Goal: Navigation & Orientation: Find specific page/section

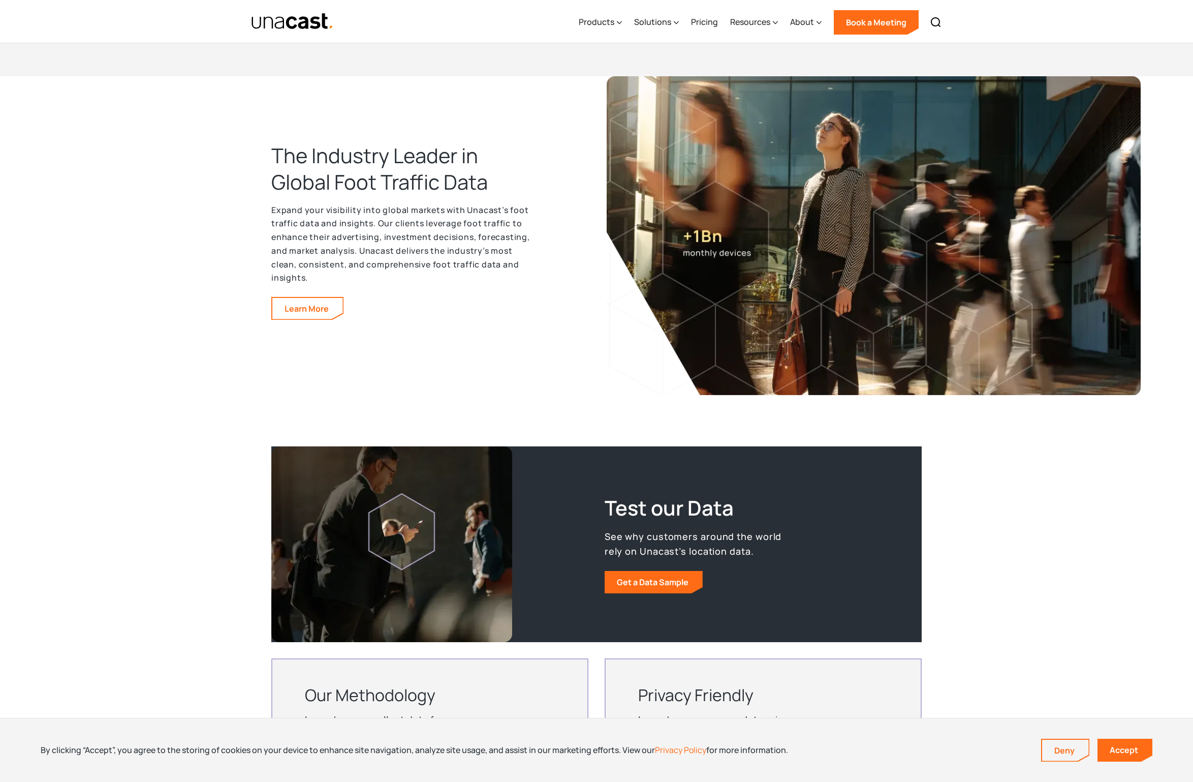
scroll to position [1499, 0]
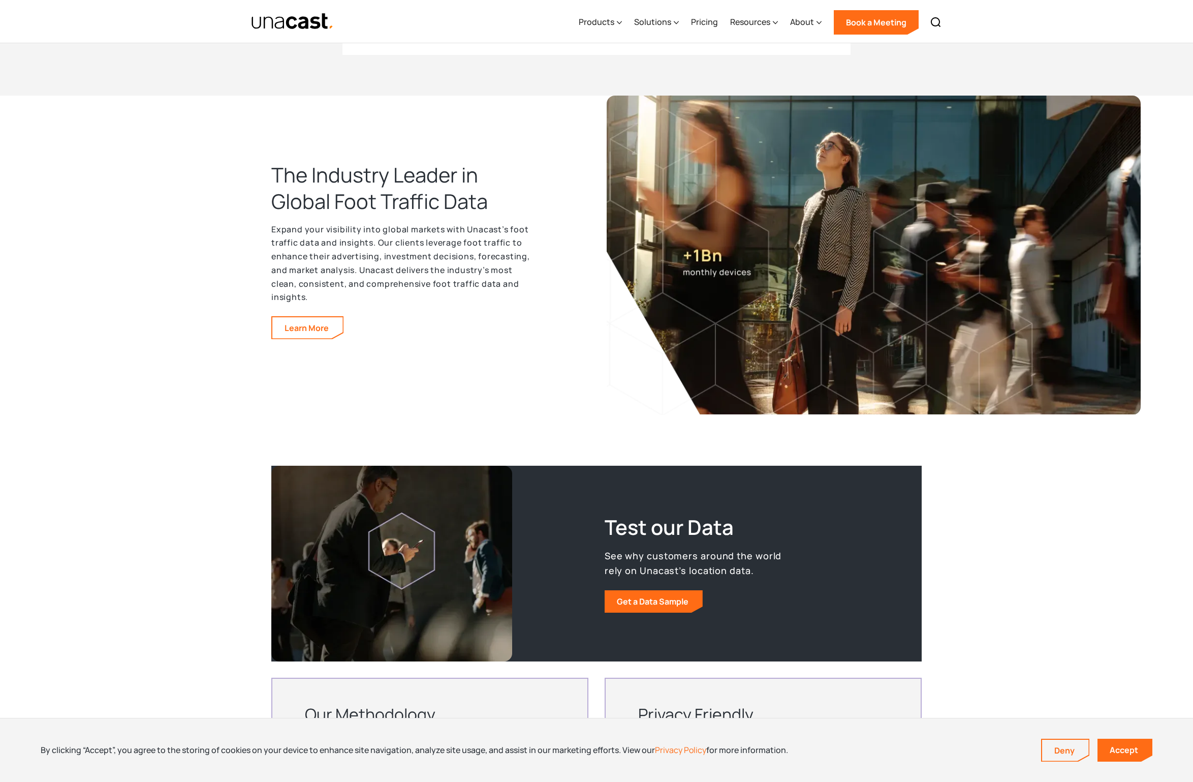
click at [521, 340] on div "The Industry Leader in Global Foot Traffic Data Expand your visibility into glo…" at bounding box center [433, 288] width 325 height 253
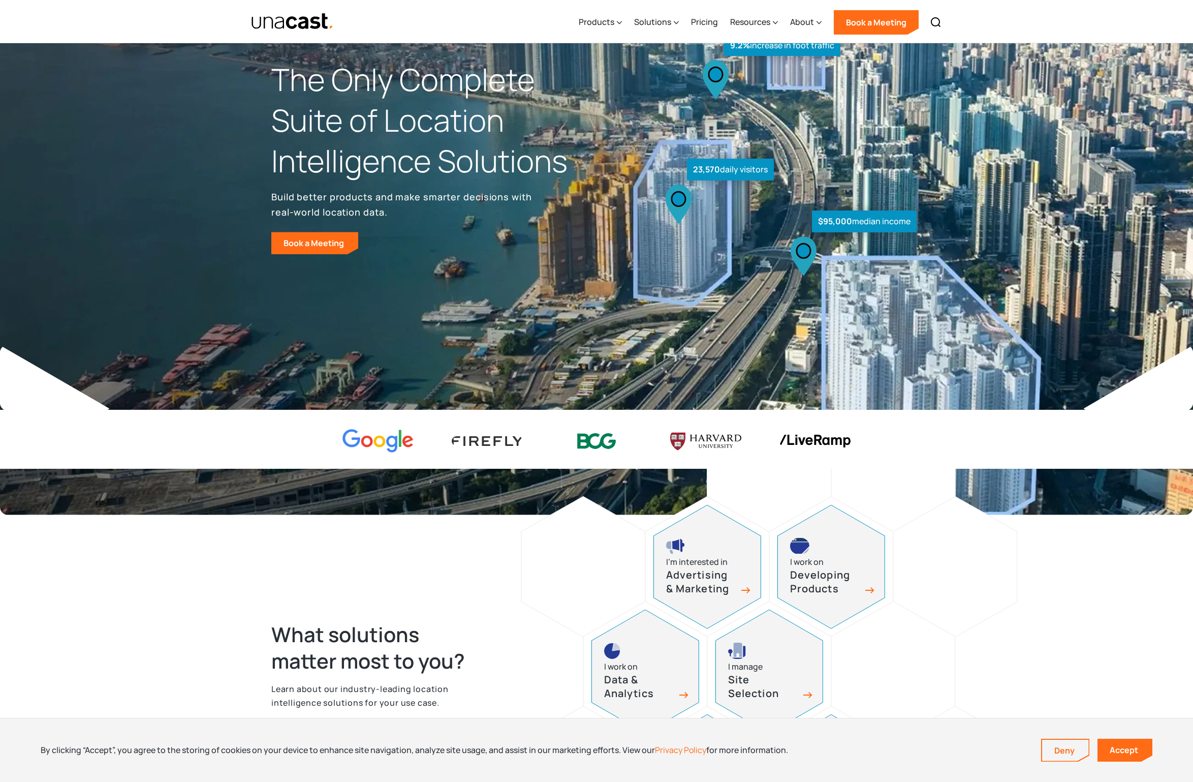
scroll to position [0, 0]
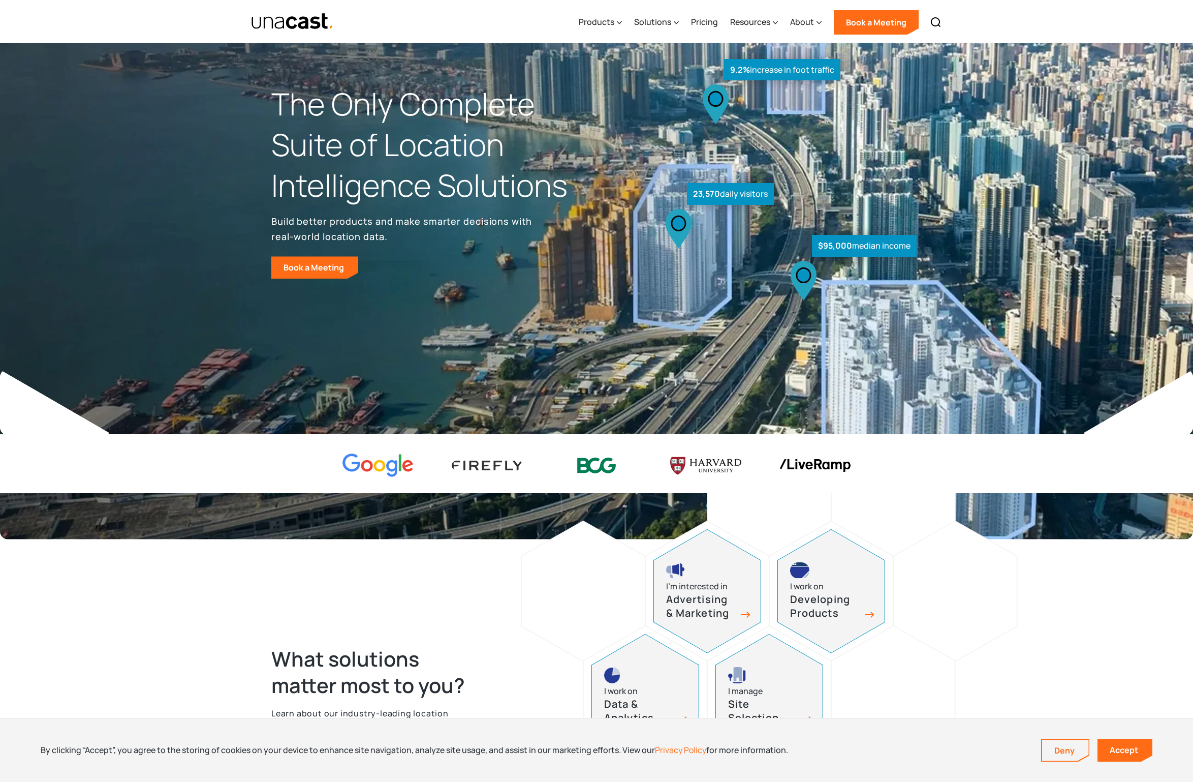
click at [255, 455] on div at bounding box center [596, 463] width 1193 height 59
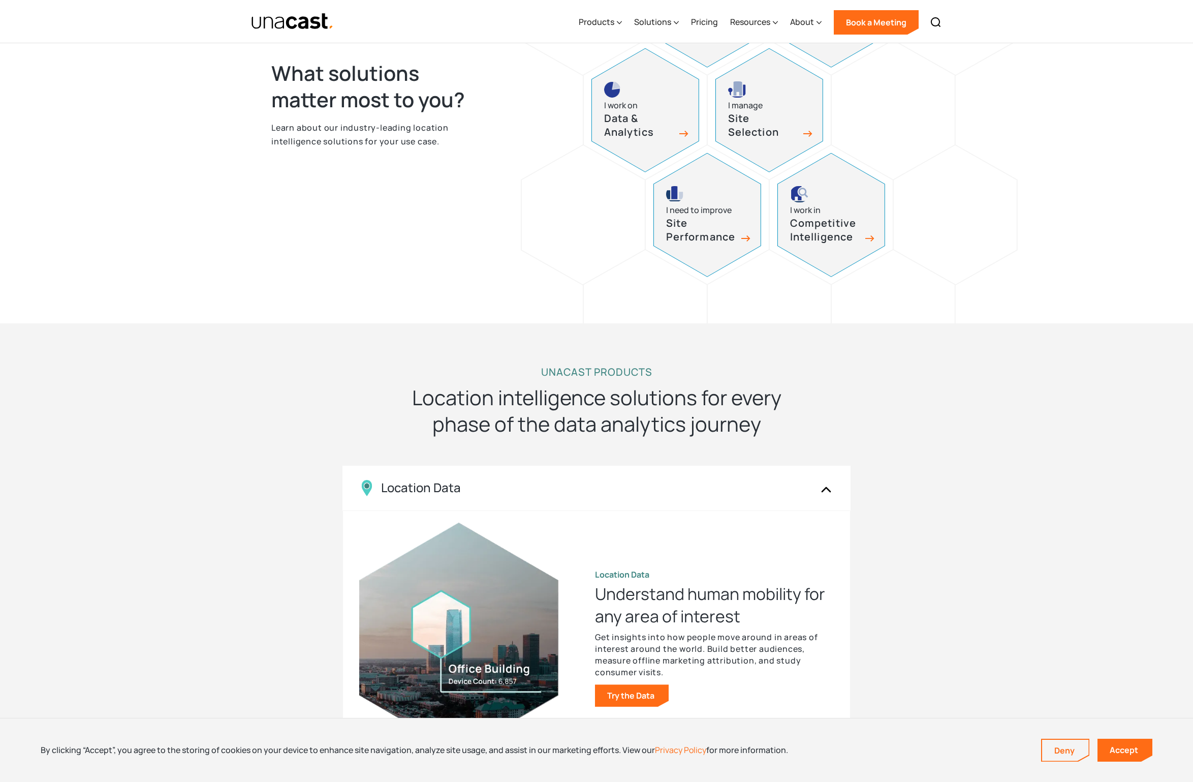
scroll to position [928, 0]
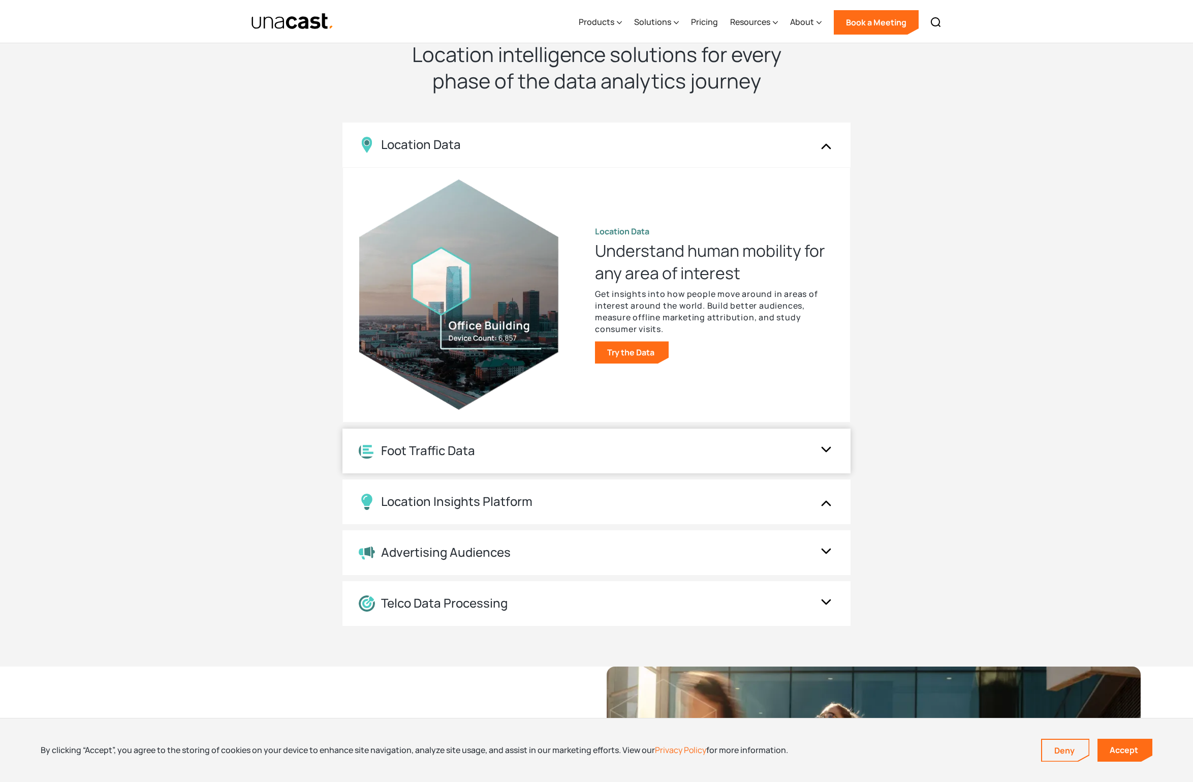
click at [509, 452] on div "Foot Traffic Data" at bounding box center [586, 451] width 455 height 16
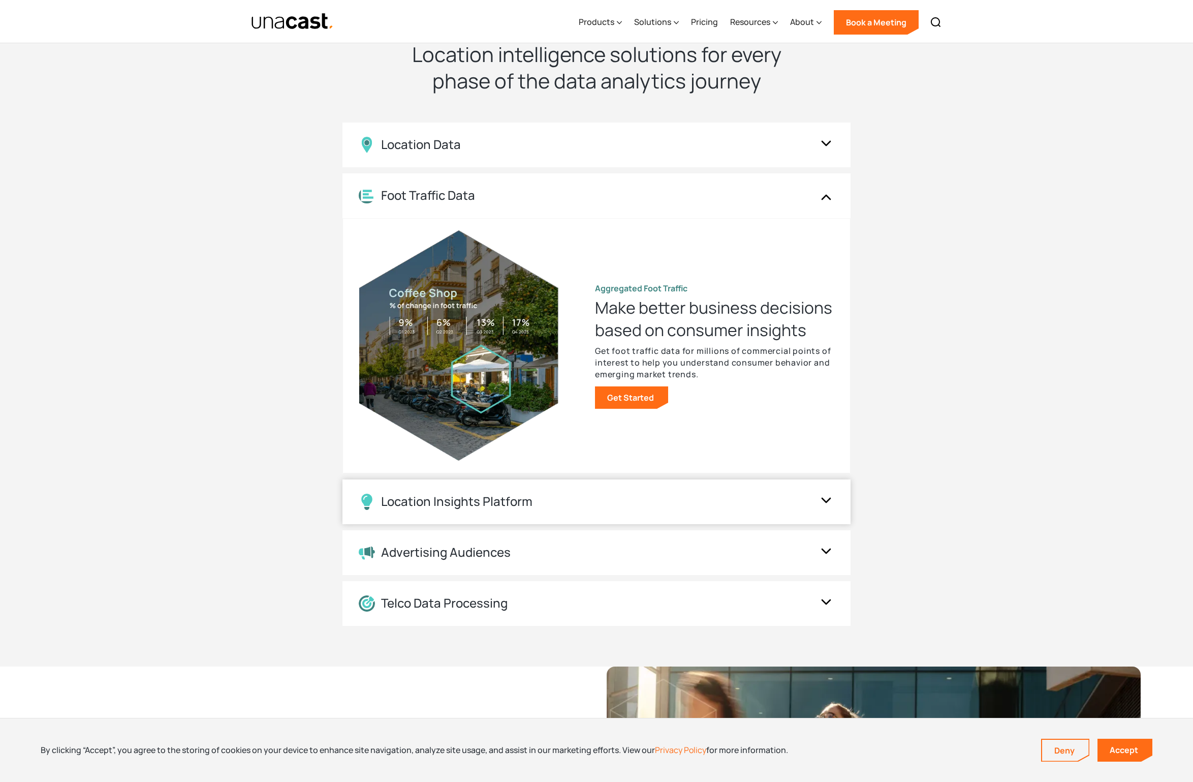
click at [551, 500] on div "Location Insights Platform" at bounding box center [586, 501] width 455 height 16
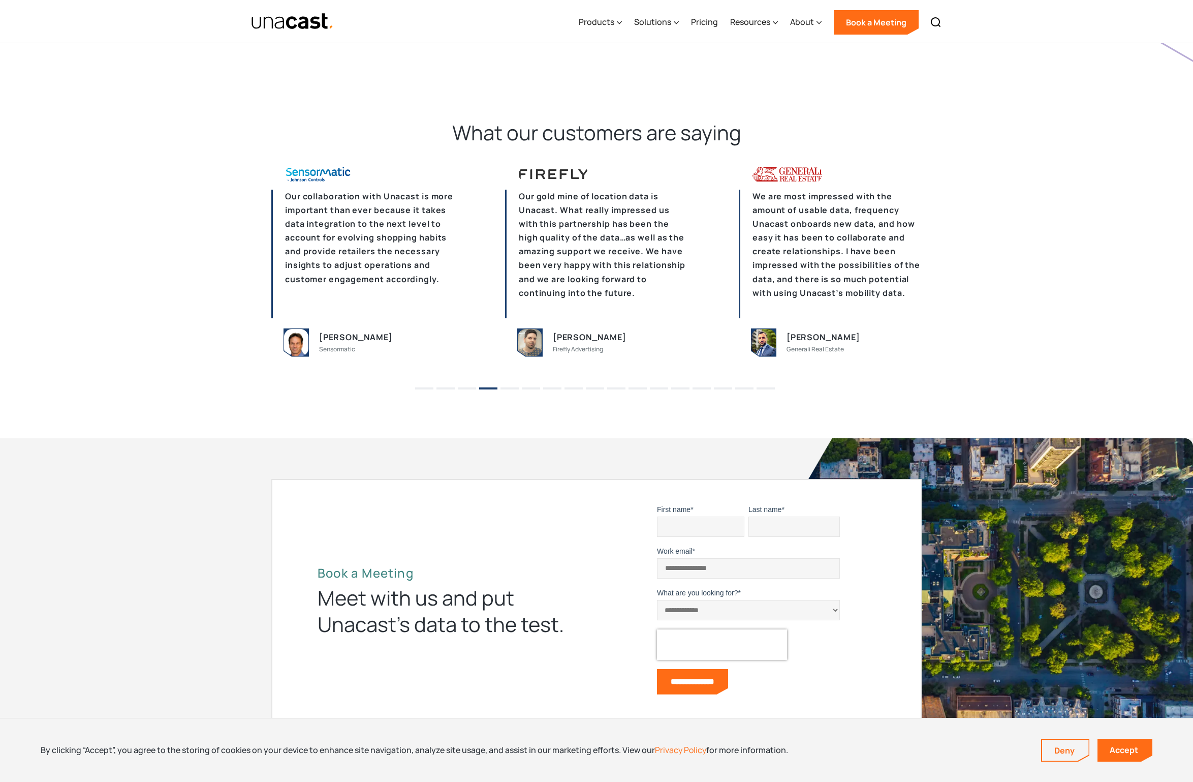
scroll to position [2746, 0]
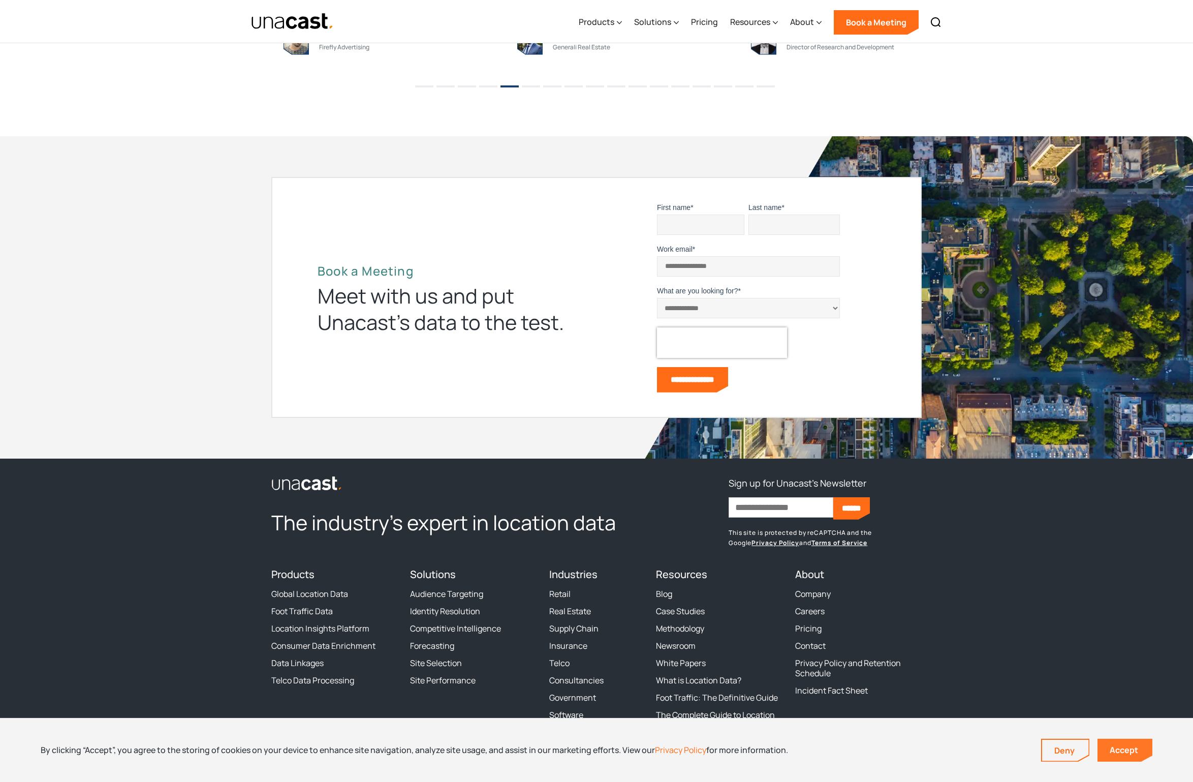
click at [1135, 749] on link "Accept" at bounding box center [1125, 749] width 55 height 23
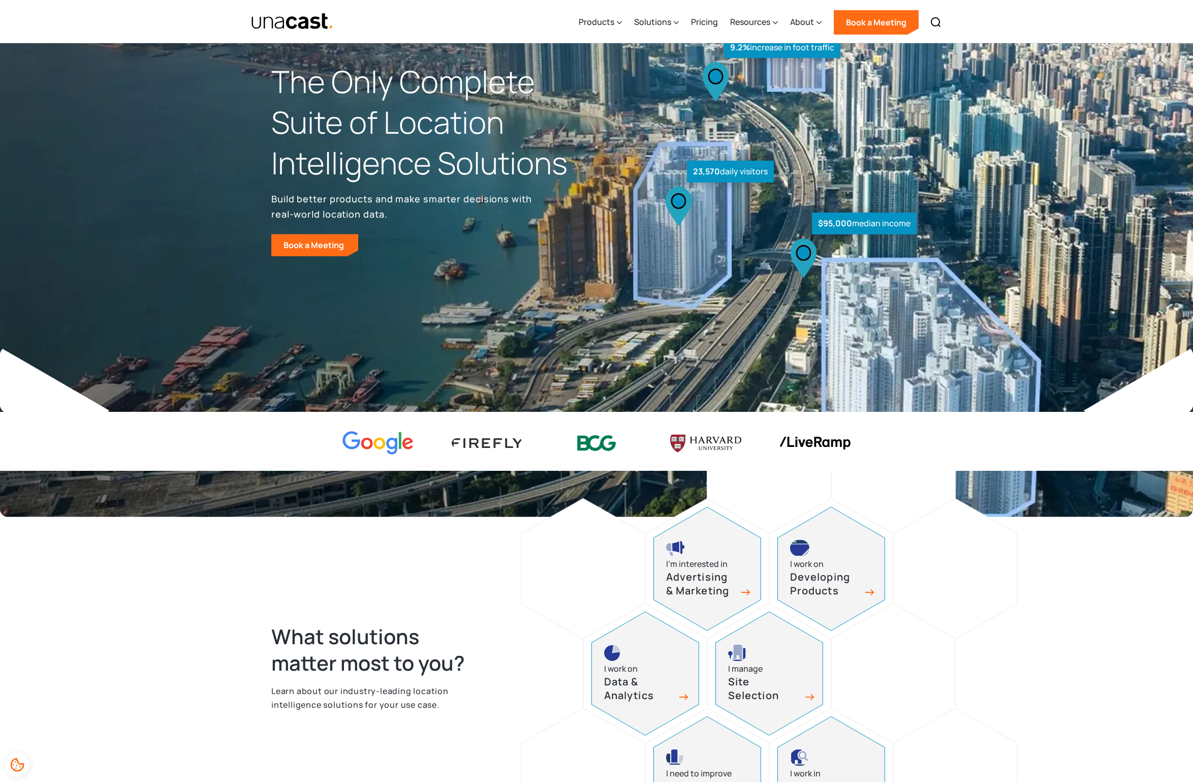
scroll to position [0, 0]
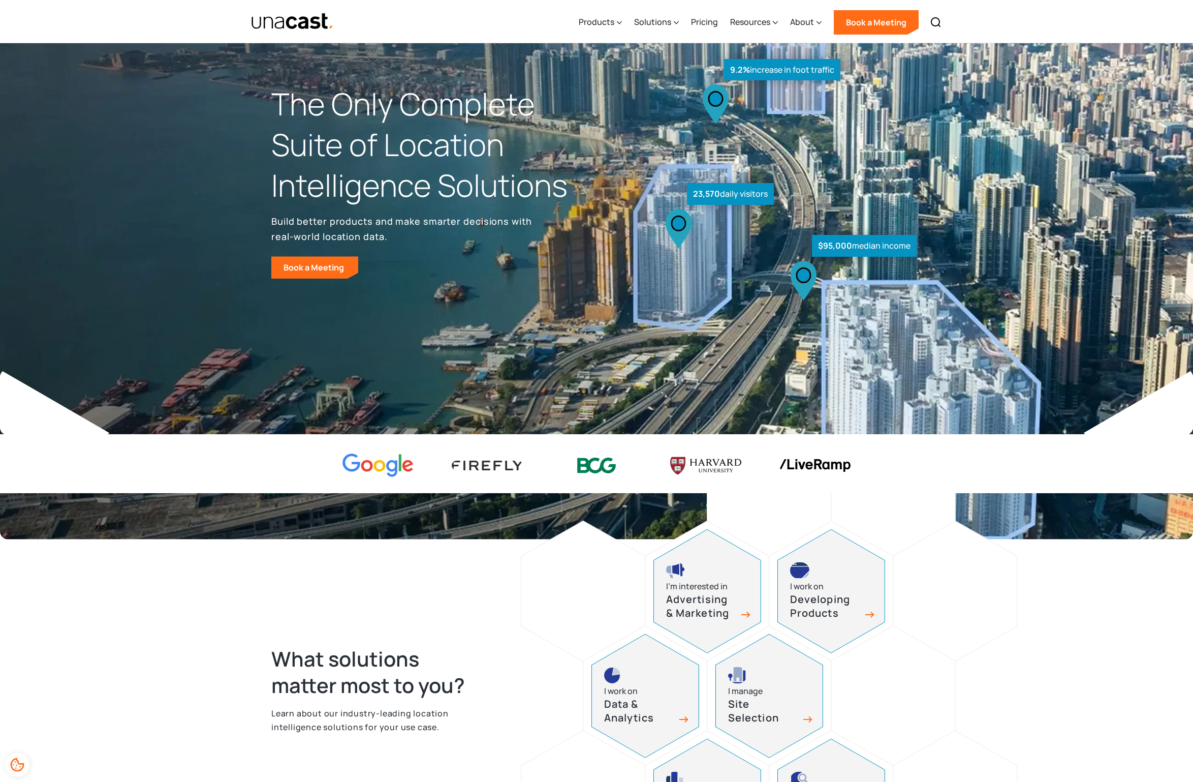
click at [819, 467] on img at bounding box center [815, 465] width 71 height 13
drag, startPoint x: 819, startPoint y: 467, endPoint x: 924, endPoint y: 518, distance: 117.1
click at [924, 518] on div "What solutions matter most to you? Learn about our industry-leading location in…" at bounding box center [596, 671] width 1193 height 475
drag, startPoint x: 697, startPoint y: 195, endPoint x: 771, endPoint y: 193, distance: 74.7
click at [771, 193] on div "23,570 daily visitors" at bounding box center [730, 194] width 87 height 22
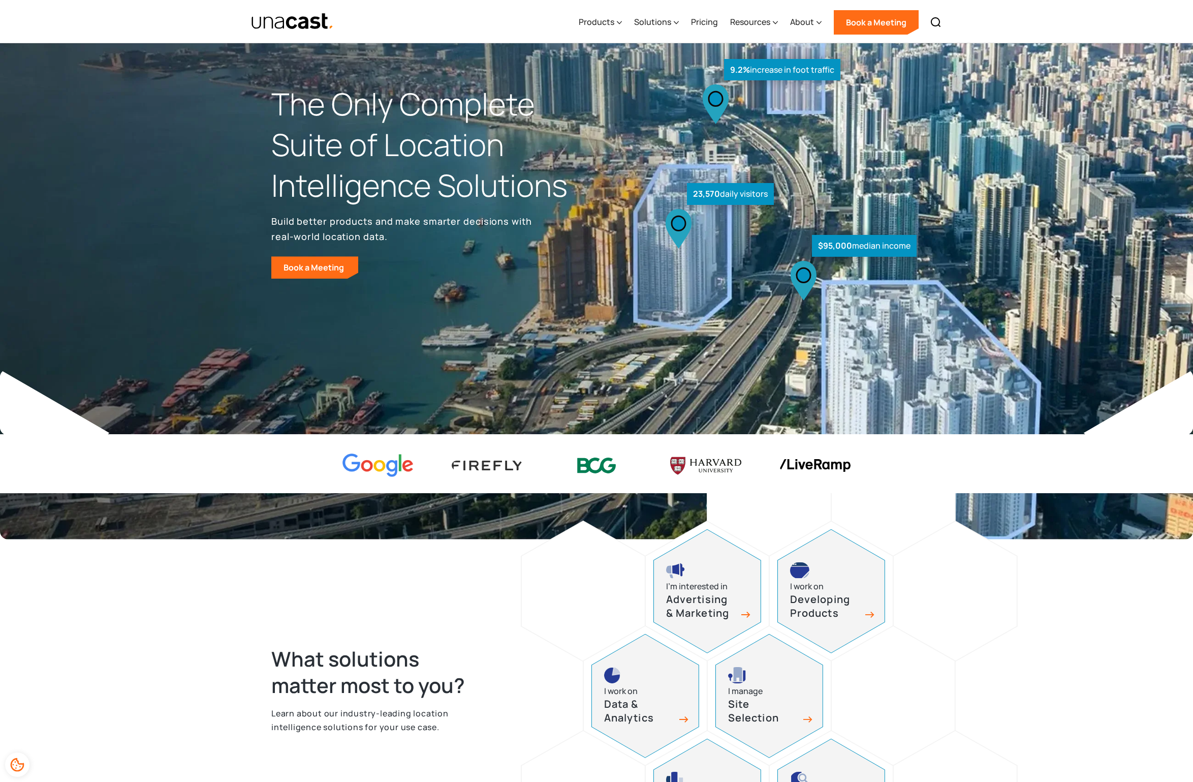
click at [791, 198] on div "$95,000 median income 23,570 daily visitors 9.2% increase in foot traffic" at bounding box center [779, 191] width 364 height 174
click at [622, 23] on icon at bounding box center [619, 22] width 5 height 11
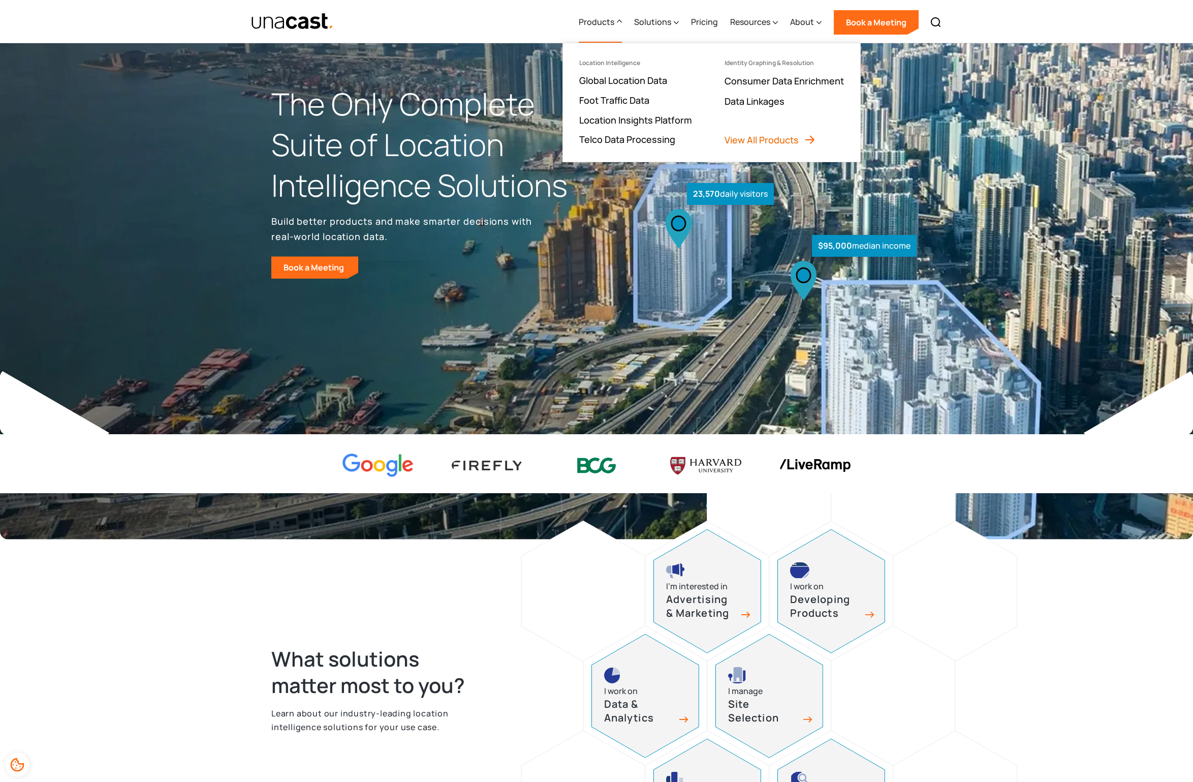
click at [753, 137] on link "View All Products" at bounding box center [770, 140] width 91 height 12
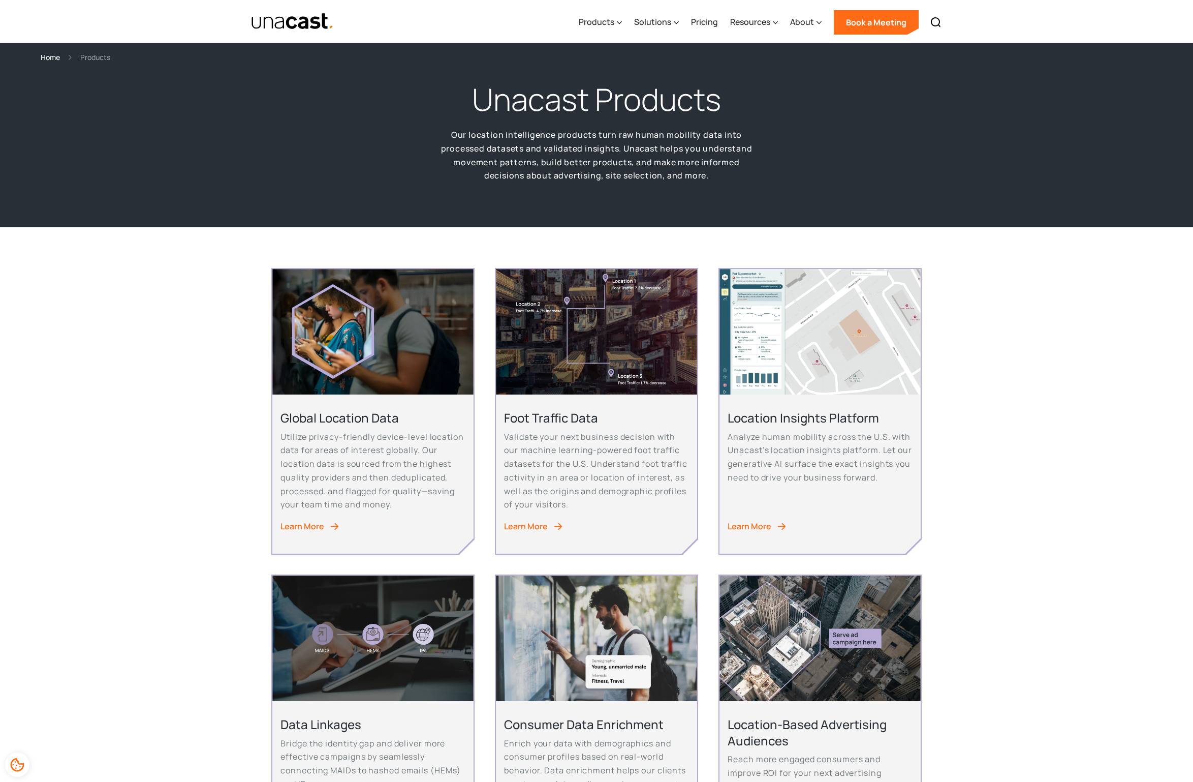
click at [738, 237] on div "Global Location Data Utilize privacy-friendly device-level location data for ar…" at bounding box center [596, 705] width 1193 height 956
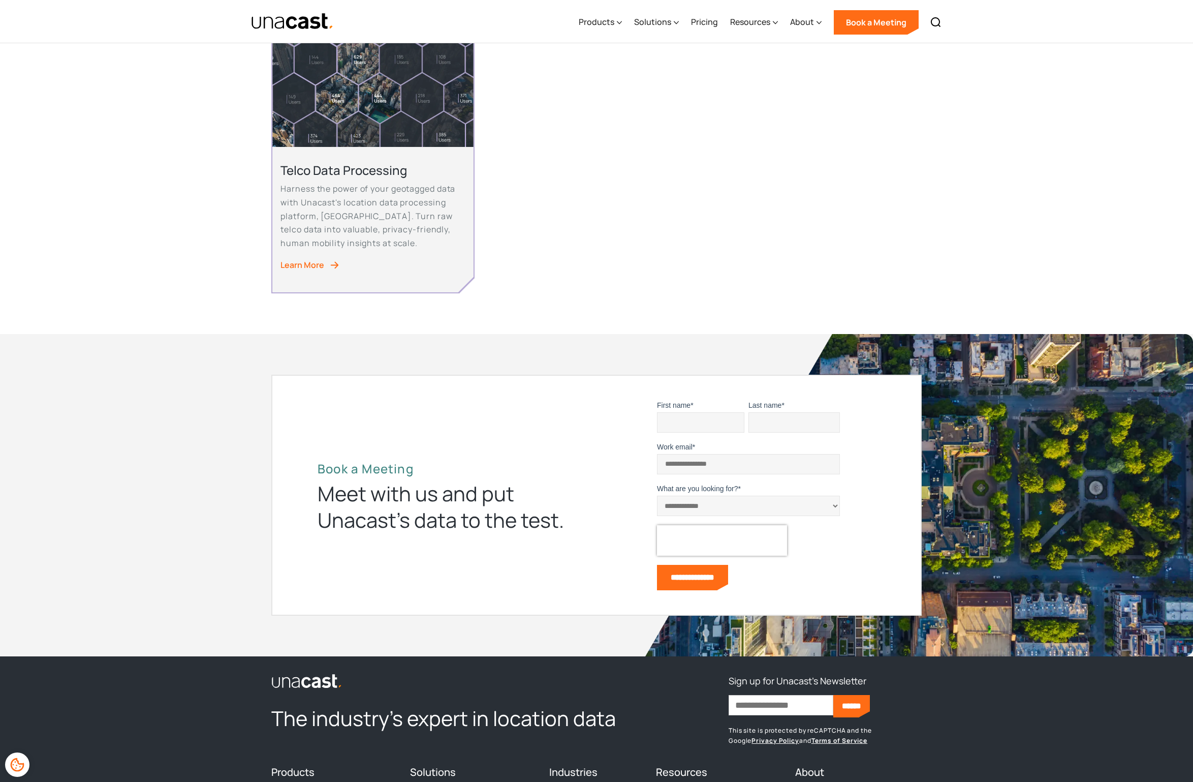
scroll to position [857, 0]
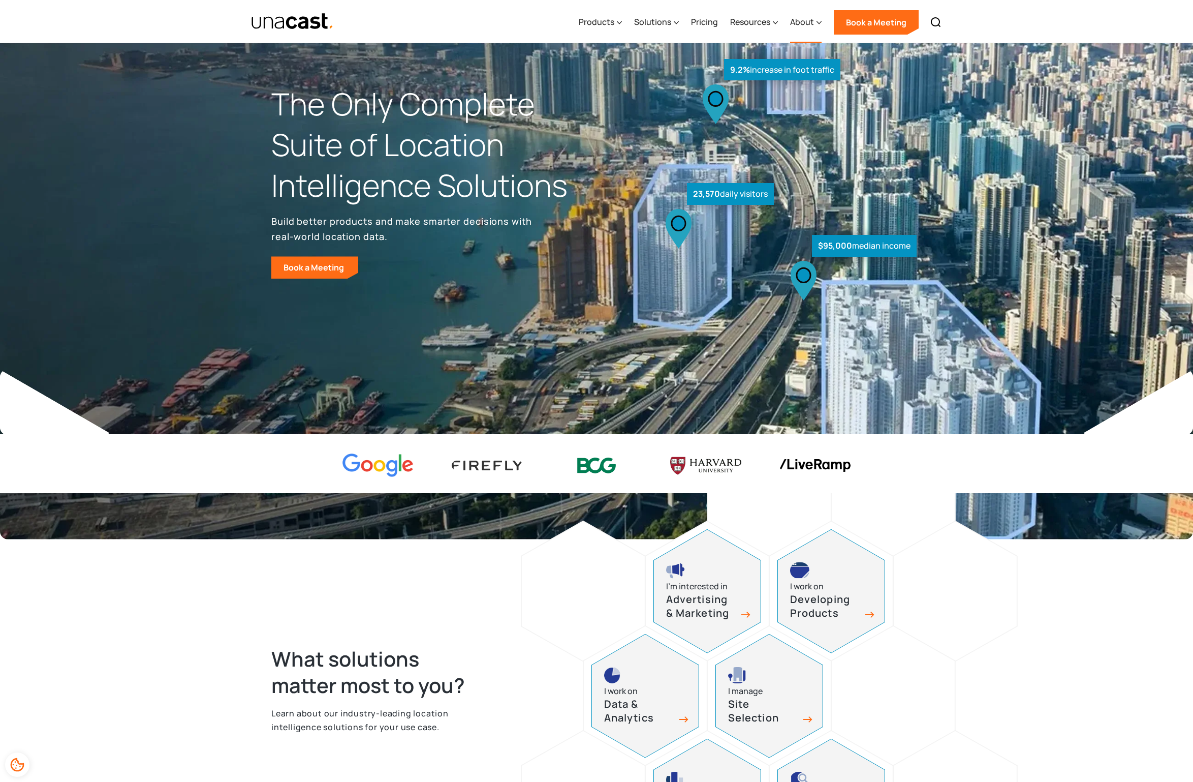
click at [805, 25] on div "About" at bounding box center [802, 22] width 24 height 12
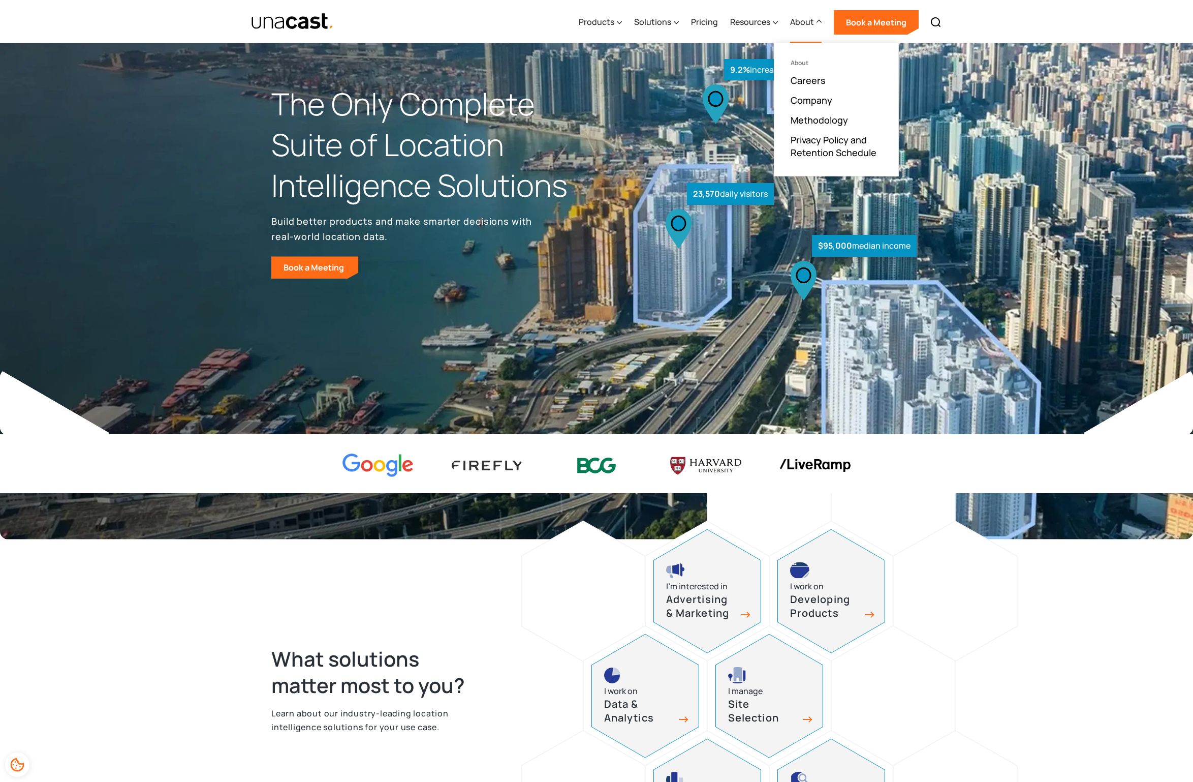
click at [805, 21] on div "About" at bounding box center [802, 22] width 24 height 12
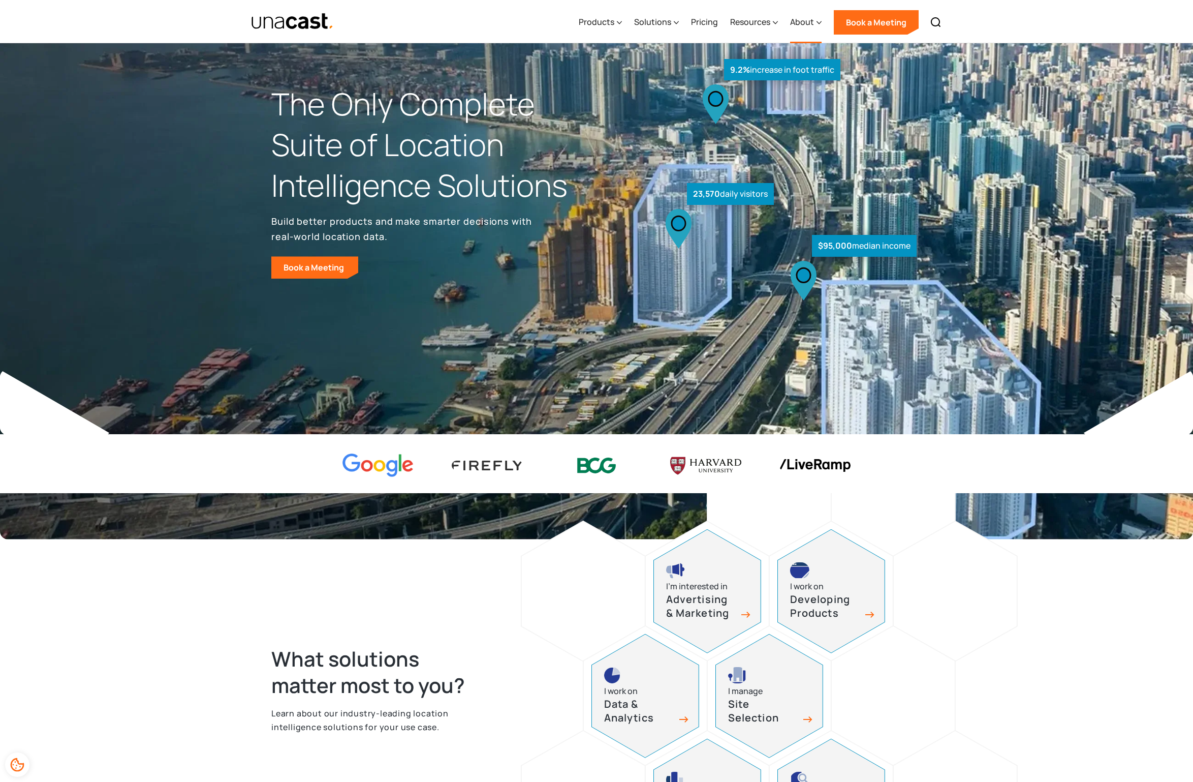
click at [805, 21] on div "About" at bounding box center [802, 22] width 24 height 12
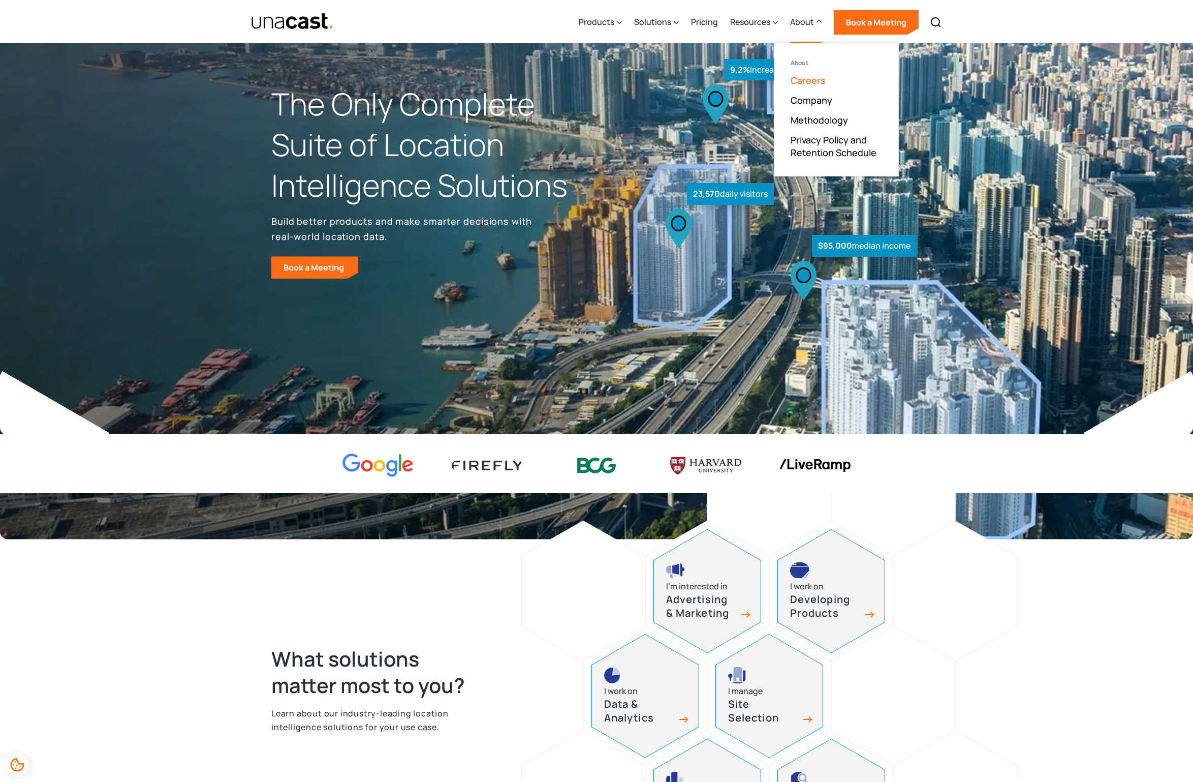
click at [807, 82] on link "Careers" at bounding box center [808, 80] width 35 height 12
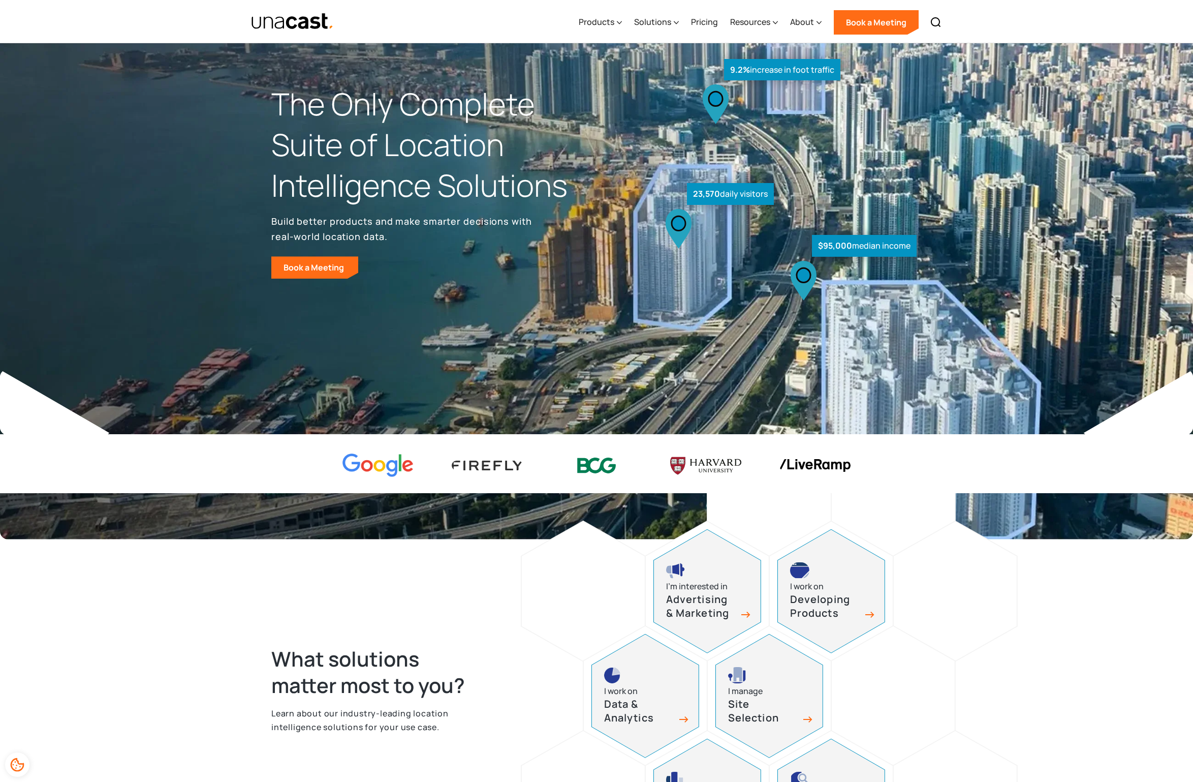
click at [286, 21] on img "home" at bounding box center [292, 22] width 83 height 18
click at [940, 24] on img at bounding box center [936, 22] width 12 height 12
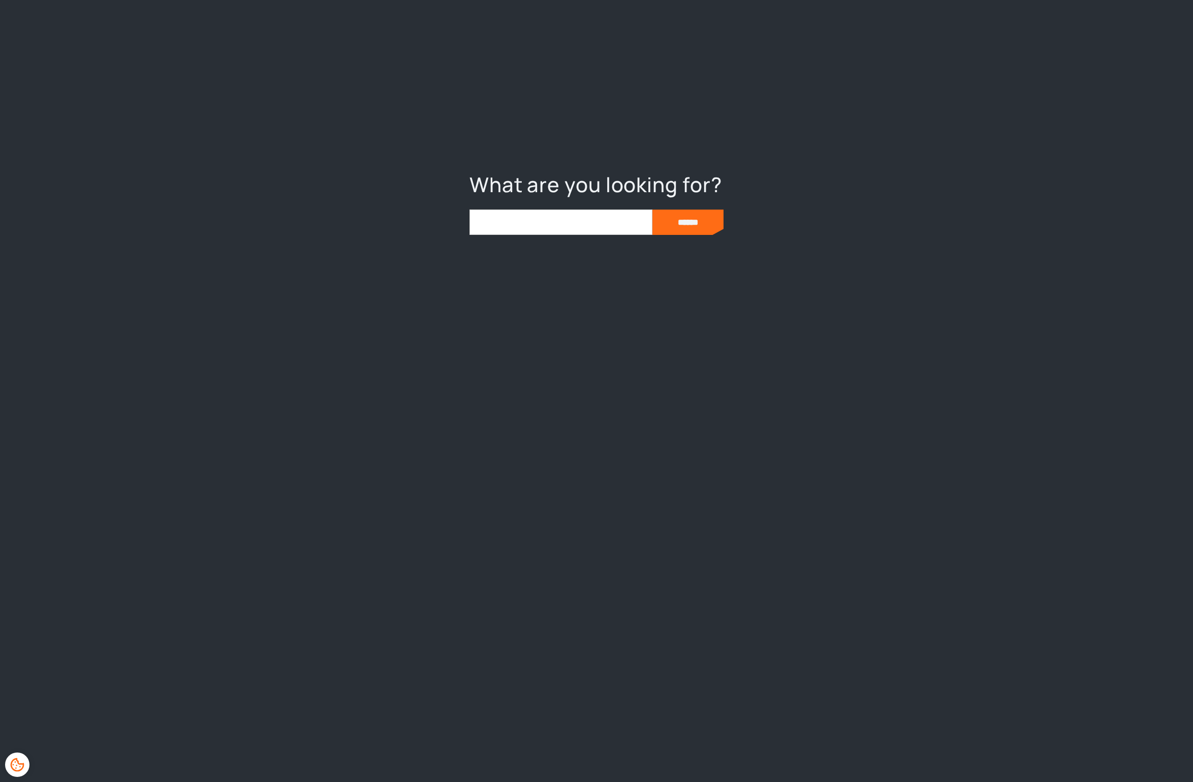
click at [836, 77] on div at bounding box center [596, 391] width 1193 height 782
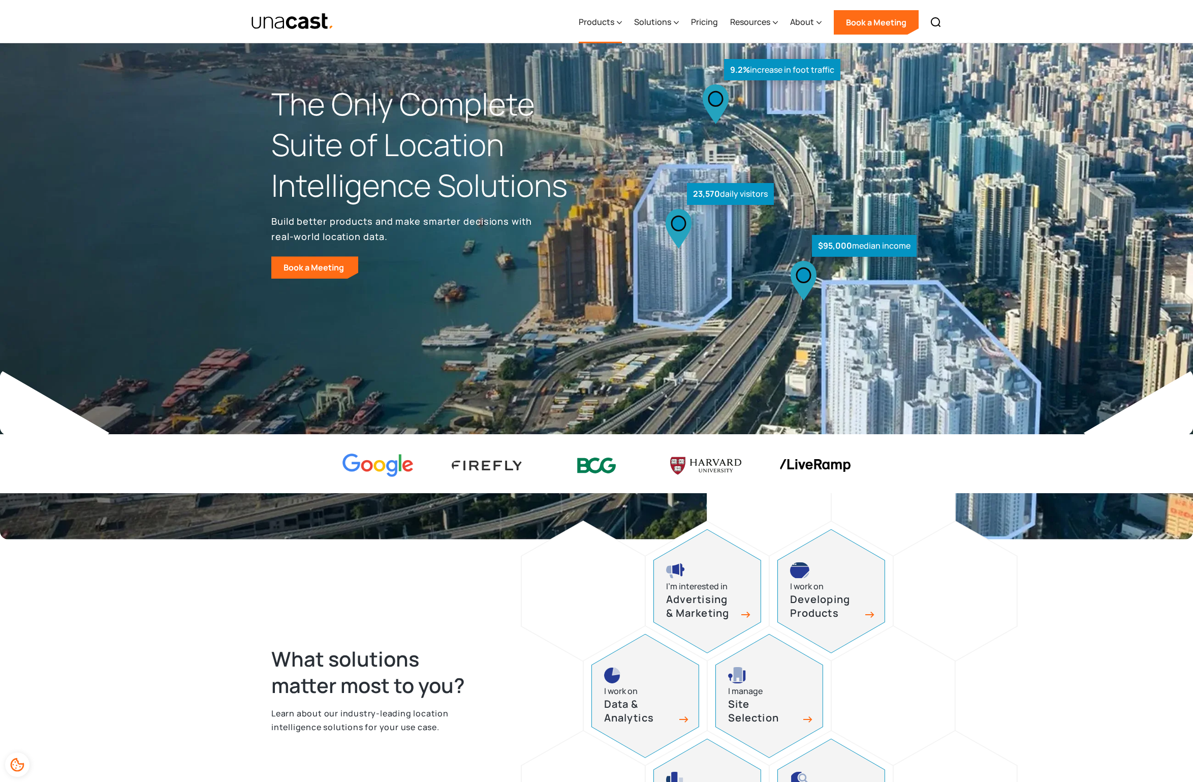
click at [607, 21] on div "Products" at bounding box center [597, 22] width 36 height 12
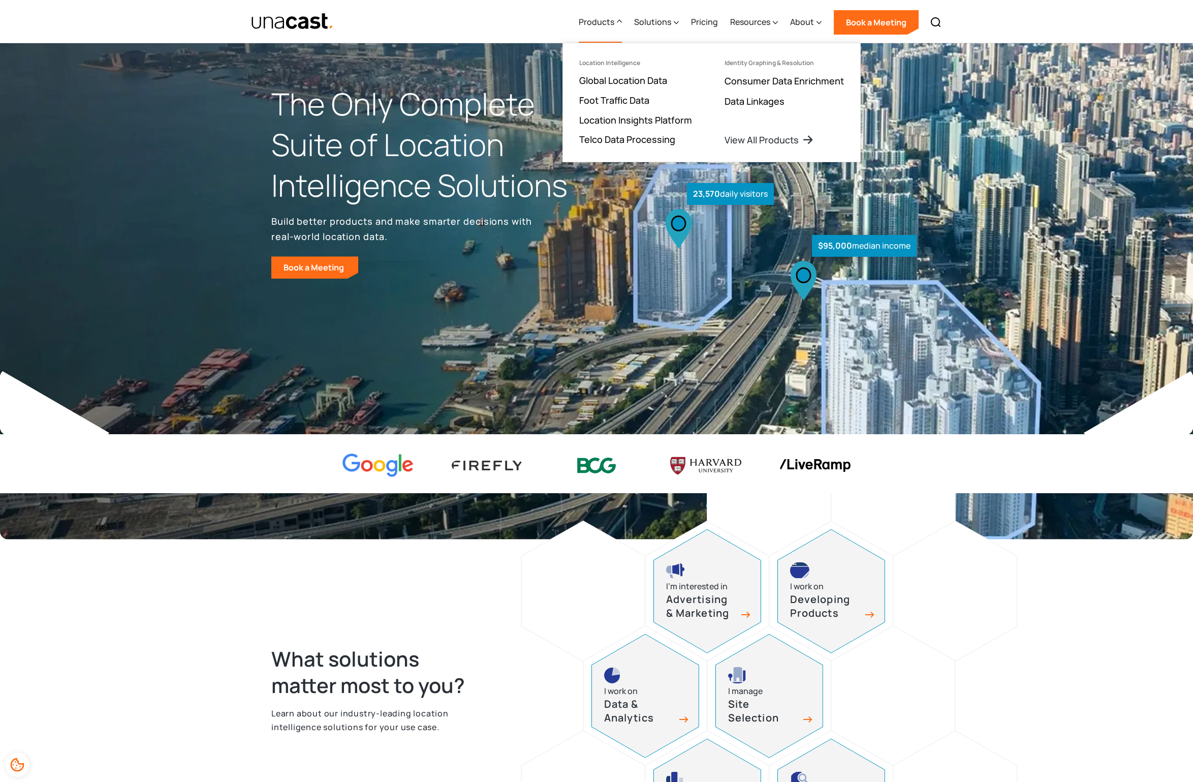
click at [488, 25] on div "Products Location Intelligence Global Location Data Foot Traffic Data Location …" at bounding box center [597, 21] width 732 height 43
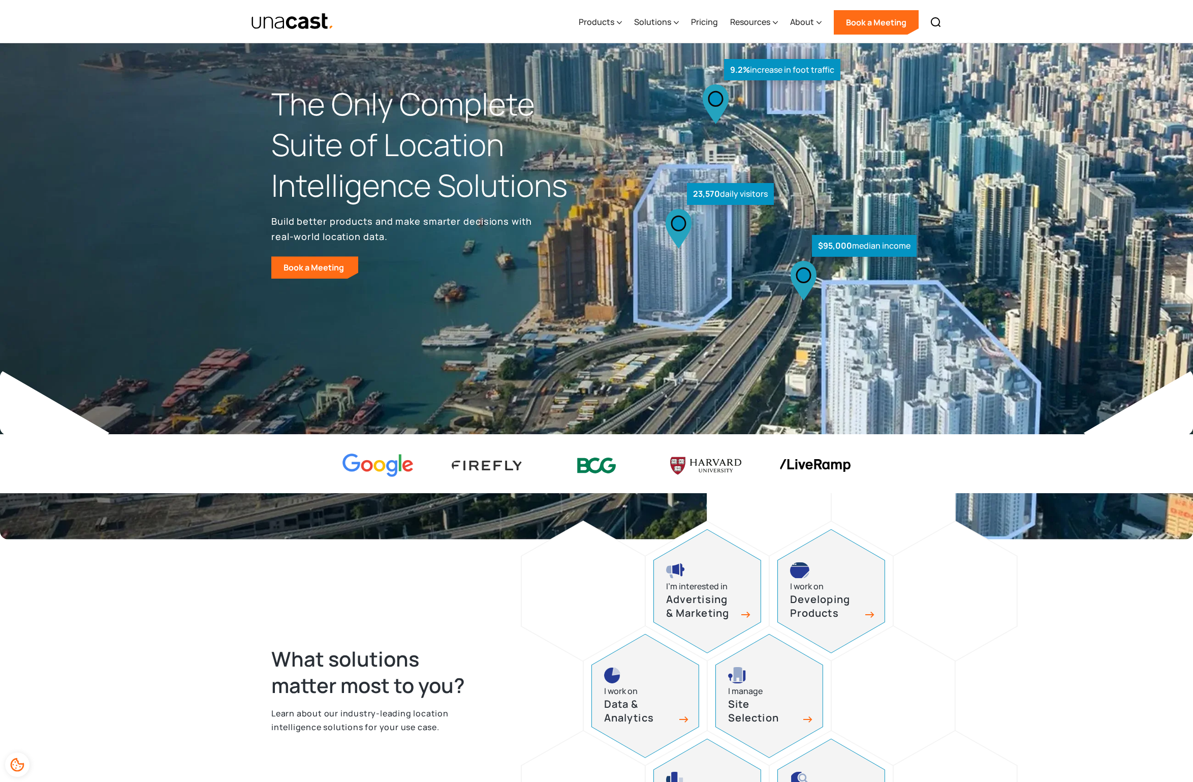
click at [284, 19] on img "home" at bounding box center [292, 22] width 83 height 18
drag, startPoint x: 185, startPoint y: 20, endPoint x: 404, endPoint y: 35, distance: 219.5
click at [404, 35] on div "What are you looking for? ****** Products Location Intelligence Global Location…" at bounding box center [596, 21] width 1193 height 43
drag, startPoint x: 264, startPoint y: 473, endPoint x: 258, endPoint y: 473, distance: 6.6
click at [264, 473] on div at bounding box center [596, 463] width 1193 height 59
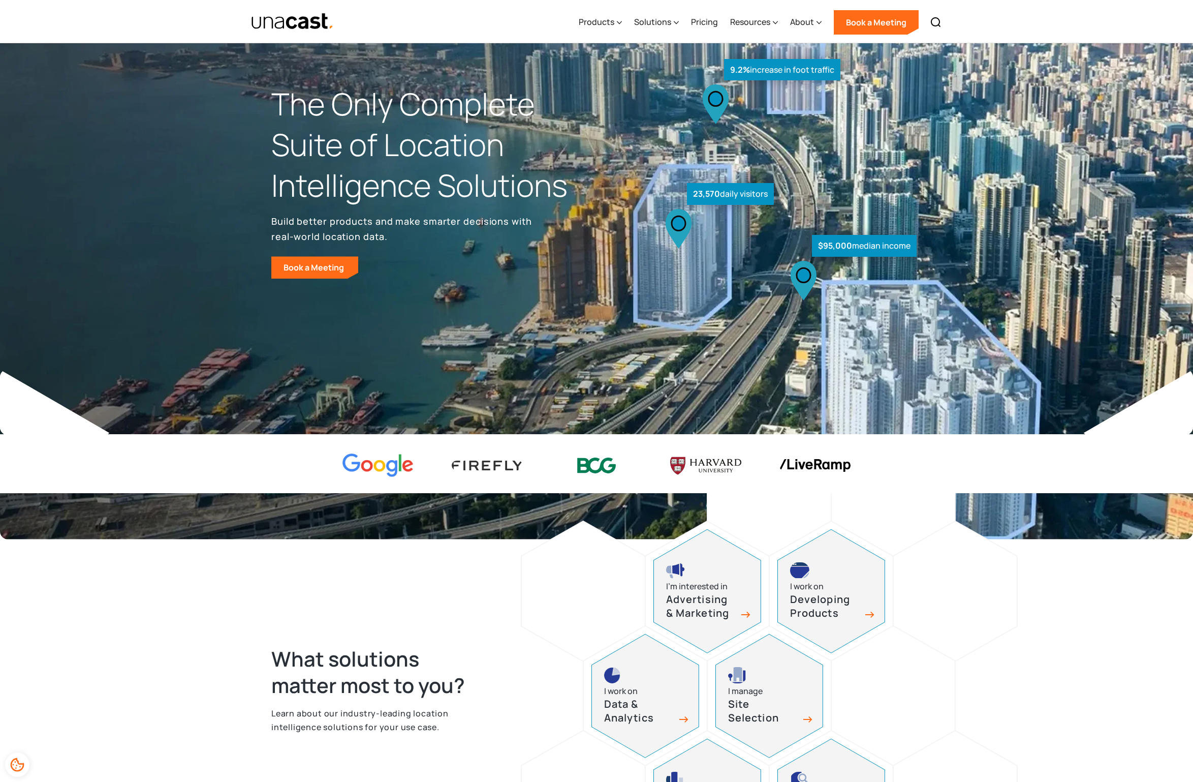
click at [127, 457] on div at bounding box center [596, 463] width 1193 height 59
